Goal: Communication & Community: Connect with others

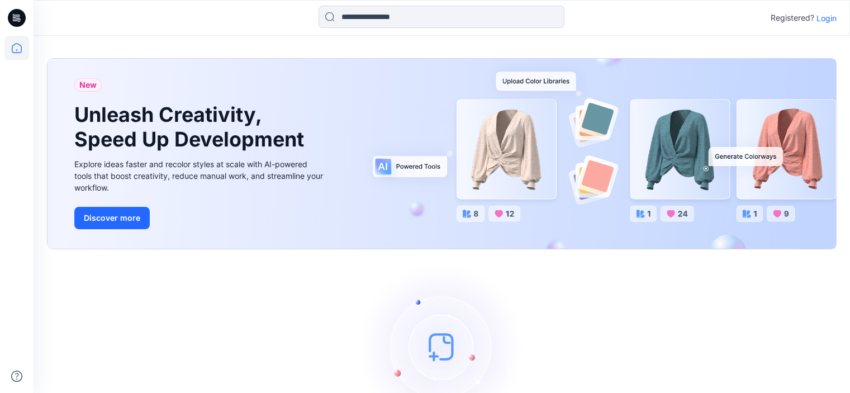
click at [828, 20] on p "Login" at bounding box center [826, 18] width 20 height 12
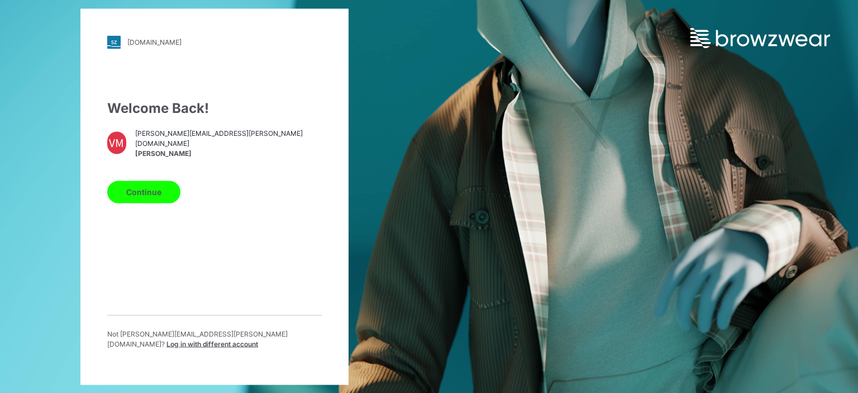
click at [152, 197] on button "Continue" at bounding box center [143, 191] width 73 height 22
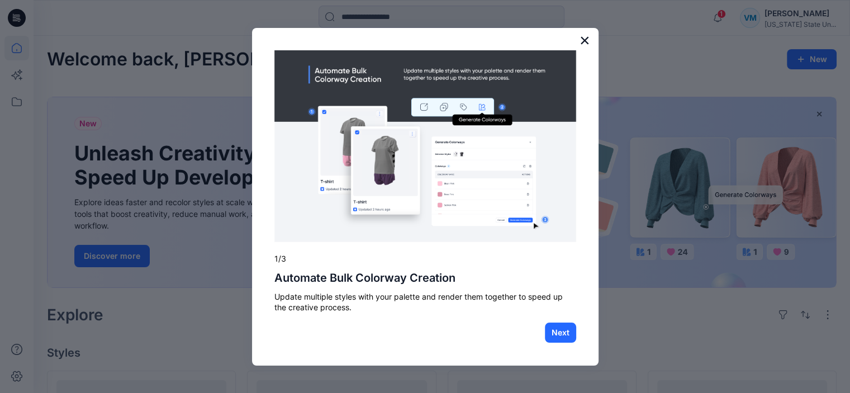
click at [583, 41] on button "×" at bounding box center [584, 40] width 11 height 18
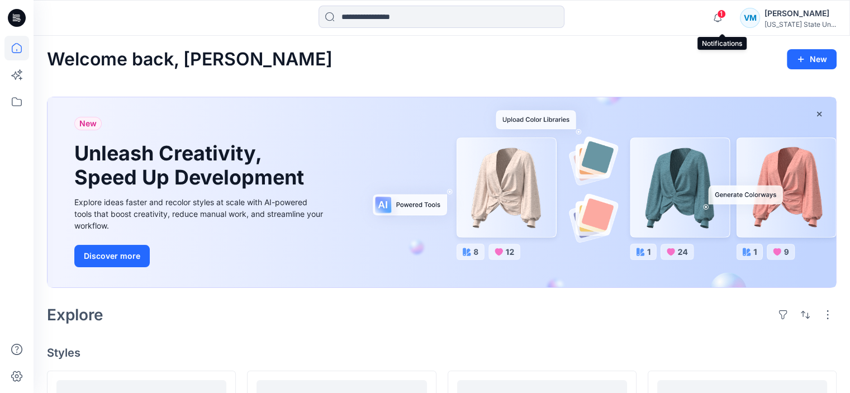
click at [722, 14] on span "1" at bounding box center [721, 13] width 9 height 9
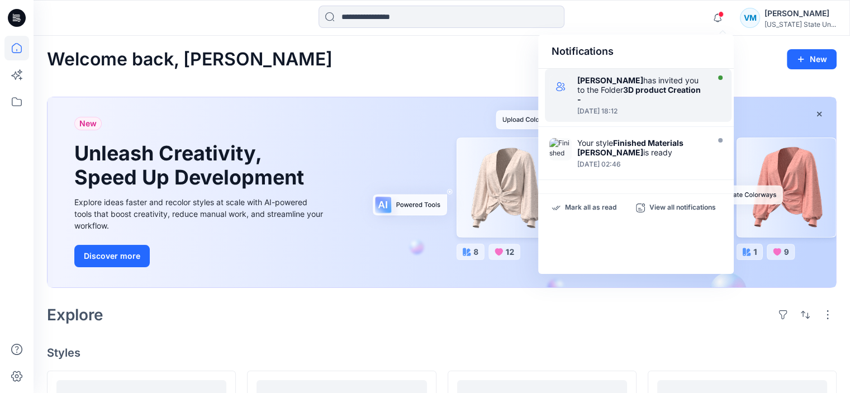
click at [680, 83] on div "Diane Limbaugh has invited you to the Folder 3D product Creation -" at bounding box center [641, 89] width 128 height 28
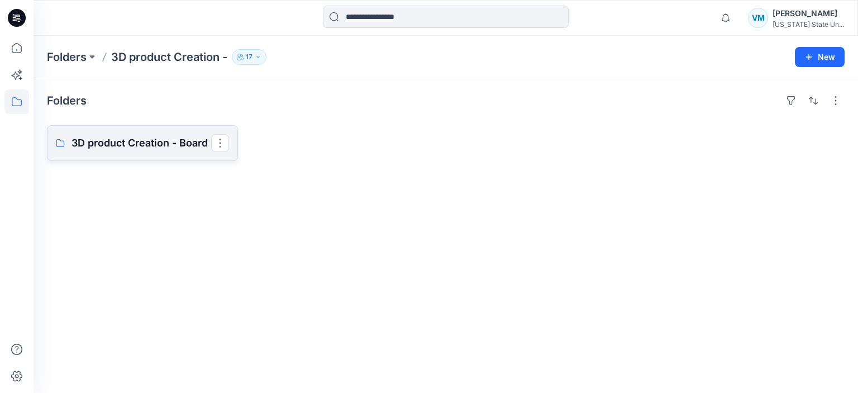
click at [177, 140] on p "3D product Creation - Board" at bounding box center [142, 143] width 140 height 16
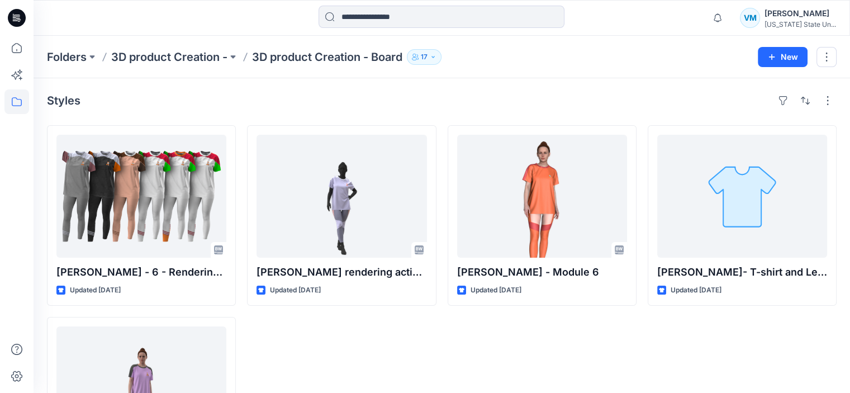
click at [440, 60] on button "17" at bounding box center [424, 57] width 35 height 16
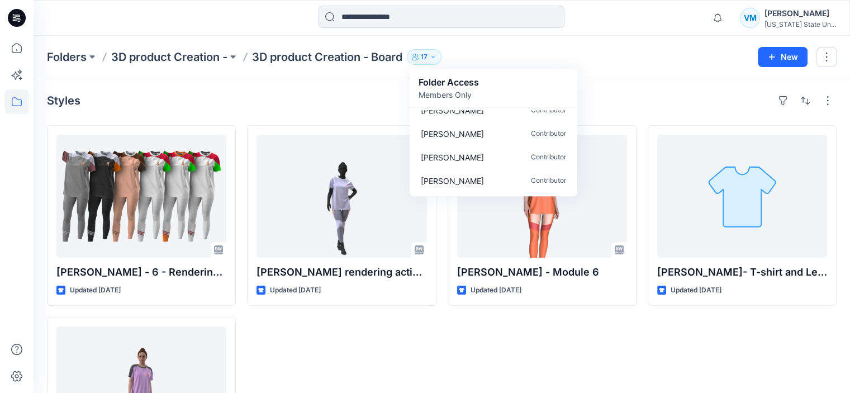
scroll to position [315, 0]
click at [602, 79] on div "Styles Oscar M - 6 - Rendering & Communication Updated 4 months ago Olivia Napi…" at bounding box center [442, 294] width 816 height 432
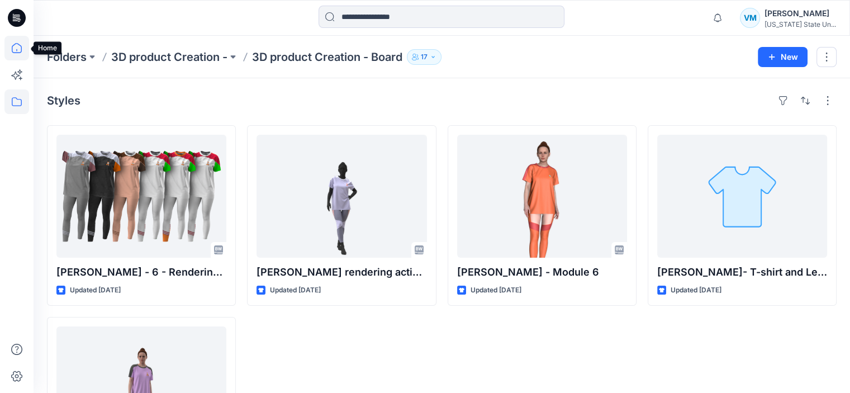
click at [22, 49] on icon at bounding box center [16, 48] width 25 height 25
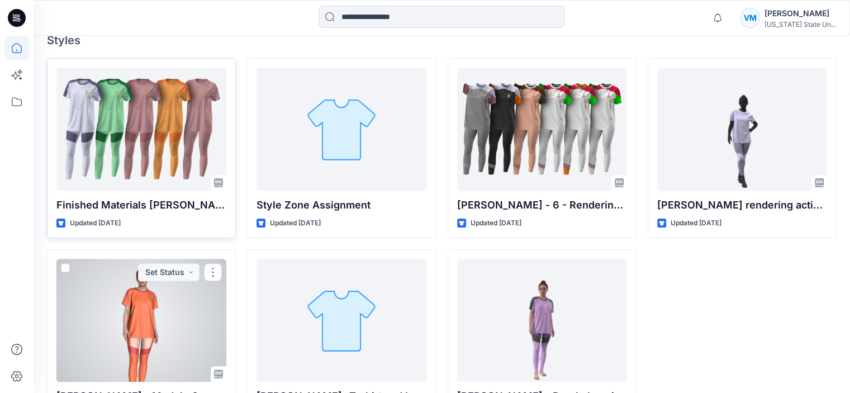
scroll to position [317, 0]
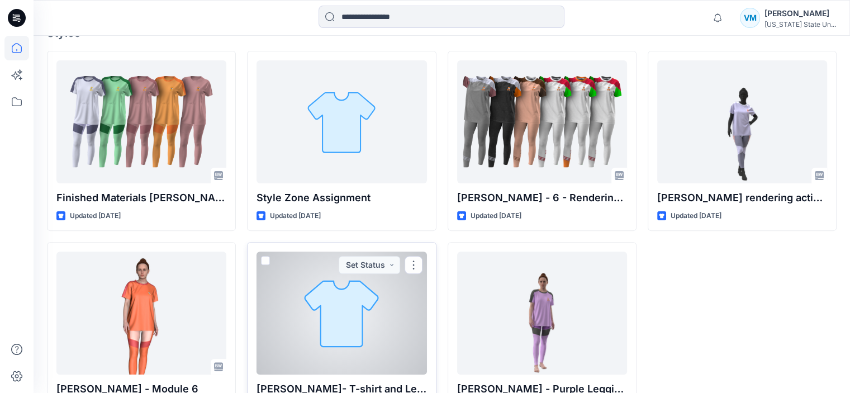
click at [247, 245] on div "Madelyn Campbell- T-shirt and Leggings Updated 9 months ago Set Status" at bounding box center [341, 332] width 189 height 180
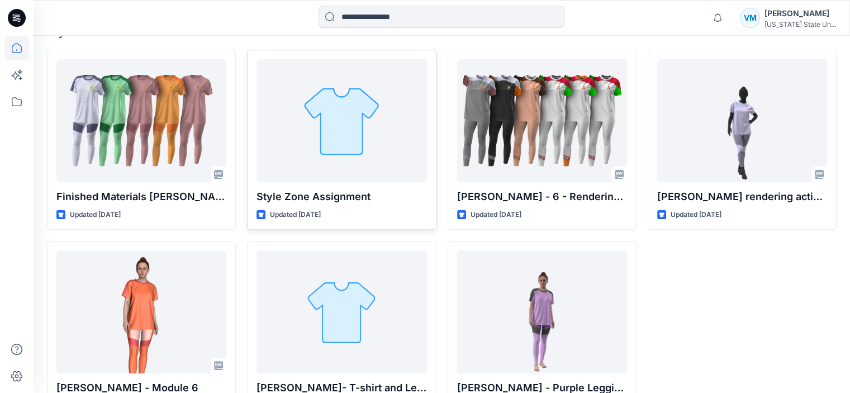
drag, startPoint x: 244, startPoint y: 235, endPoint x: 277, endPoint y: 72, distance: 166.4
click at [244, 229] on div "Finished Materials Olivia Updated 21 days ago Sarah Grove - Module 6 Updated 9 …" at bounding box center [441, 235] width 789 height 371
click at [277, 72] on div "Finished Materials Olivia Updated 21 days ago Sarah Grove - Module 6 Updated 9 …" at bounding box center [441, 235] width 789 height 371
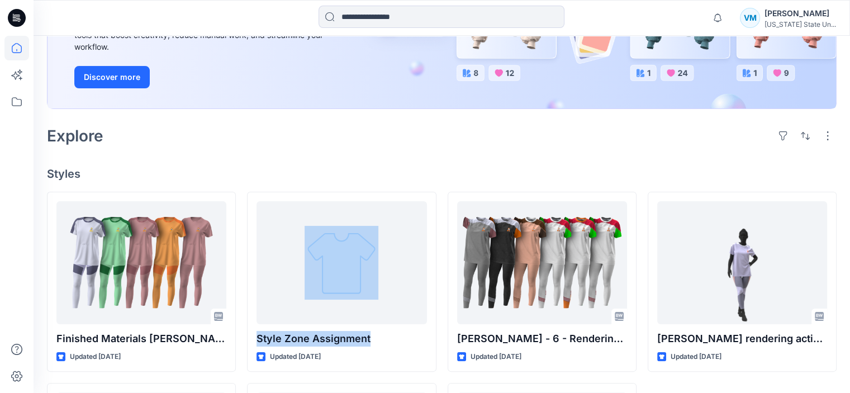
scroll to position [155, 0]
